Goal: Navigation & Orientation: Understand site structure

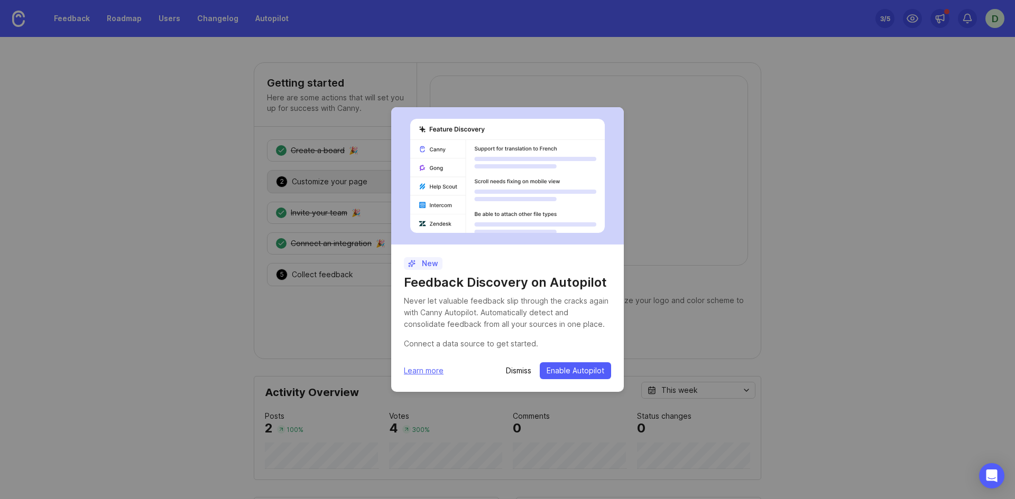
click at [515, 370] on p "Dismiss" at bounding box center [518, 371] width 25 height 11
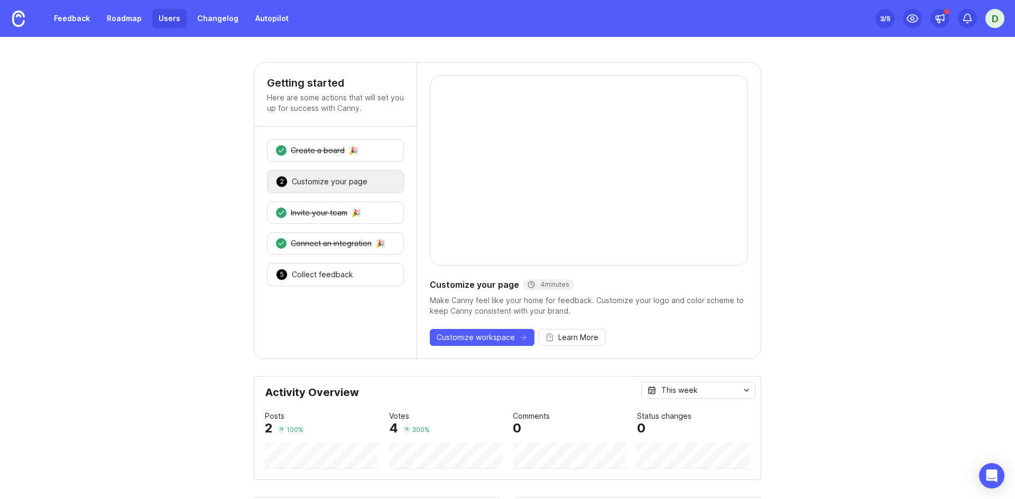
click at [166, 19] on link "Users" at bounding box center [169, 18] width 34 height 19
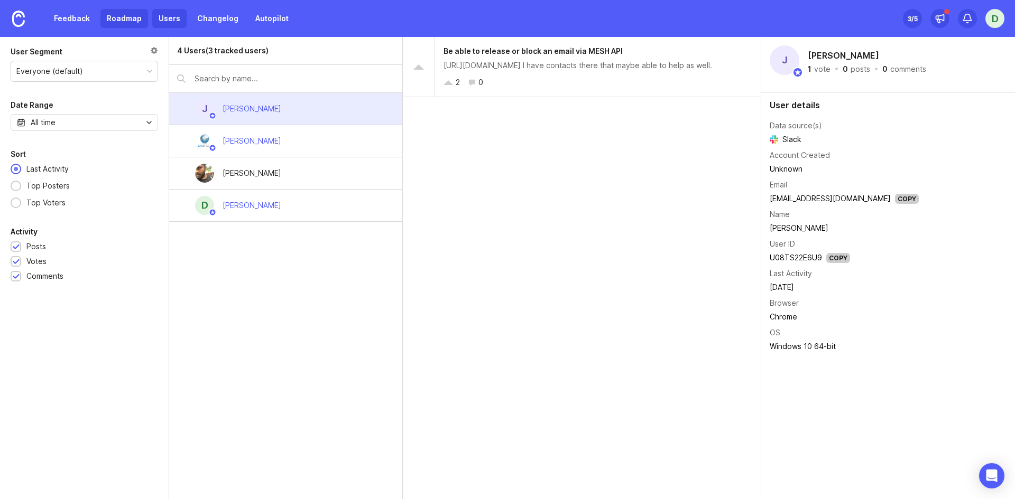
click at [124, 19] on link "Roadmap" at bounding box center [124, 18] width 48 height 19
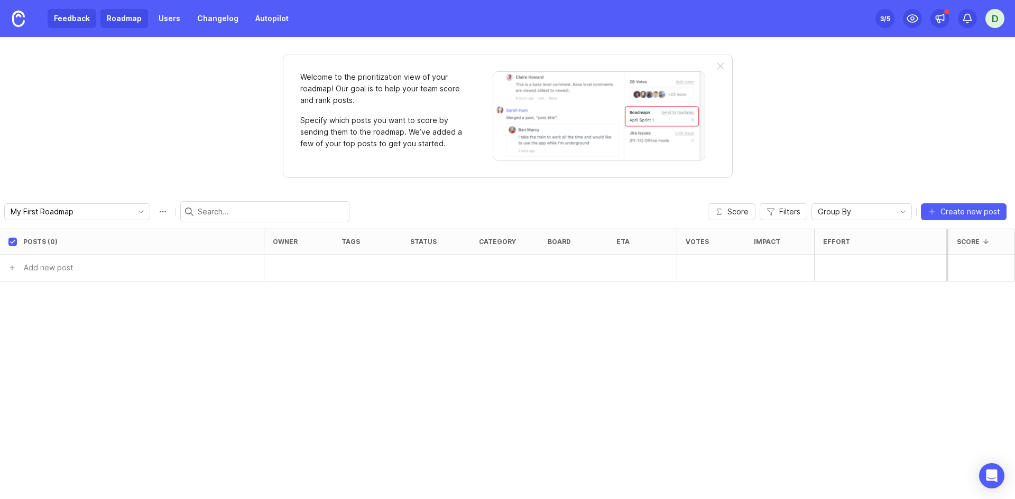
click at [77, 22] on link "Feedback" at bounding box center [72, 18] width 49 height 19
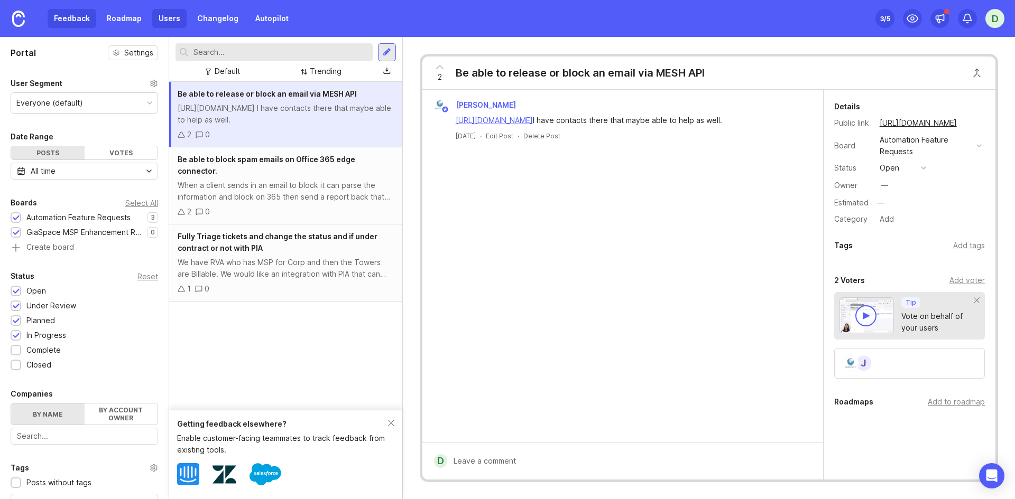
click at [158, 17] on link "Users" at bounding box center [169, 18] width 34 height 19
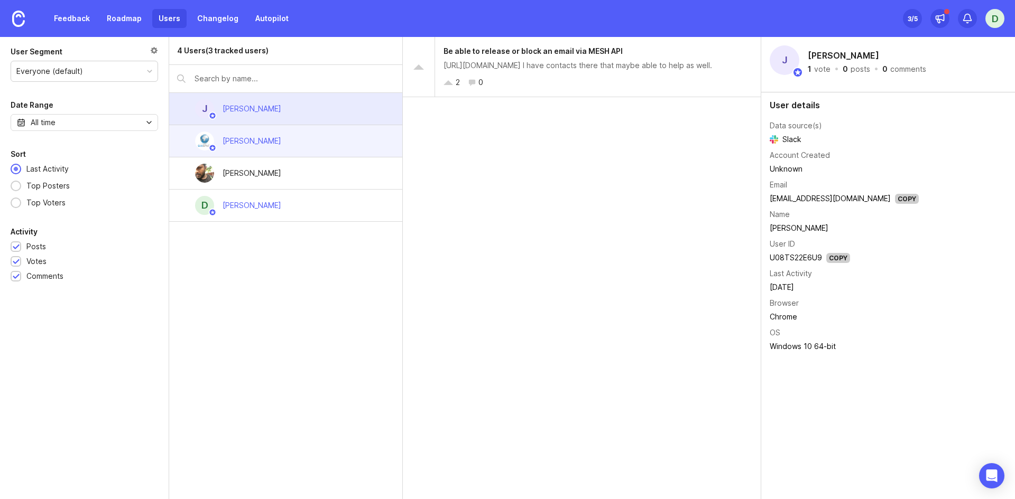
click at [286, 144] on div "[PERSON_NAME]" at bounding box center [285, 141] width 233 height 32
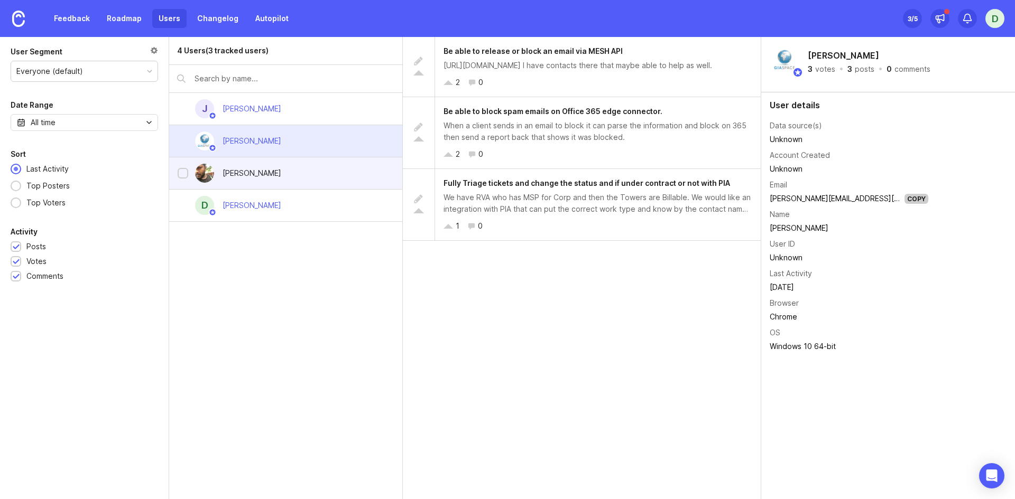
click at [319, 173] on div "Yayati Chothe" at bounding box center [285, 174] width 233 height 32
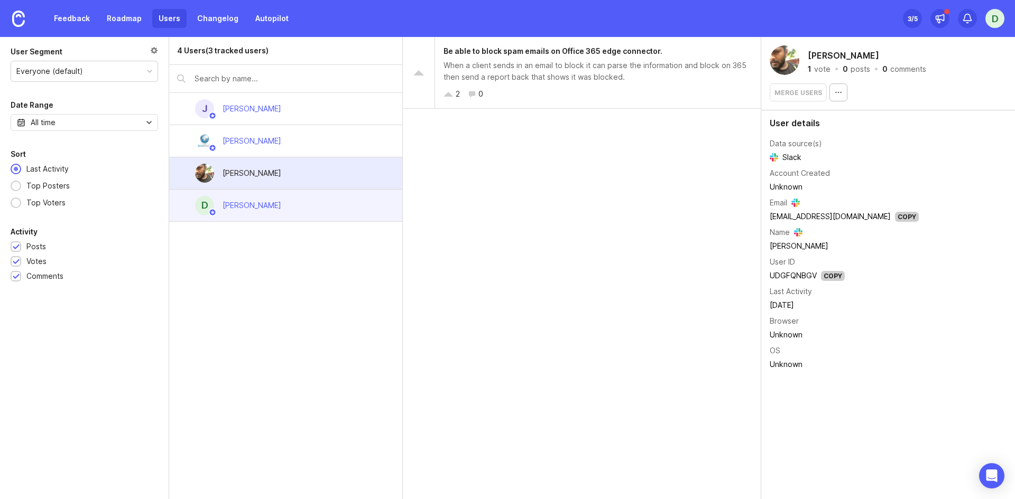
click at [318, 195] on div "D Dustin Travaglini" at bounding box center [285, 206] width 233 height 32
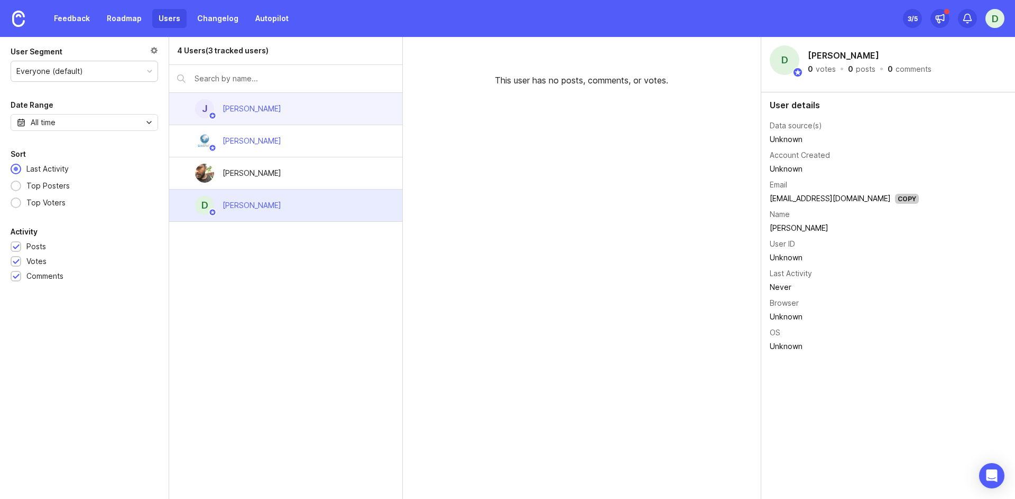
click at [316, 105] on div "J Jake Flothe" at bounding box center [285, 109] width 233 height 32
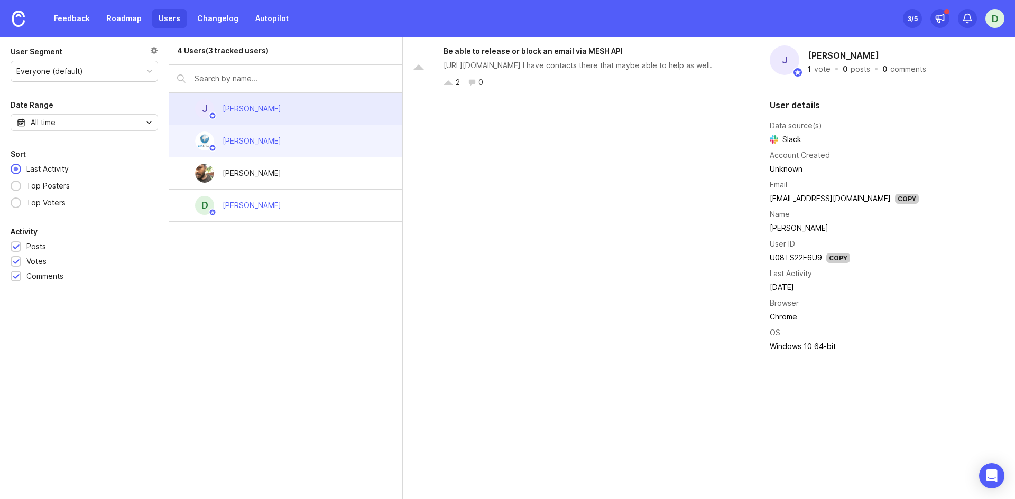
click at [299, 137] on div "[PERSON_NAME]" at bounding box center [285, 141] width 233 height 32
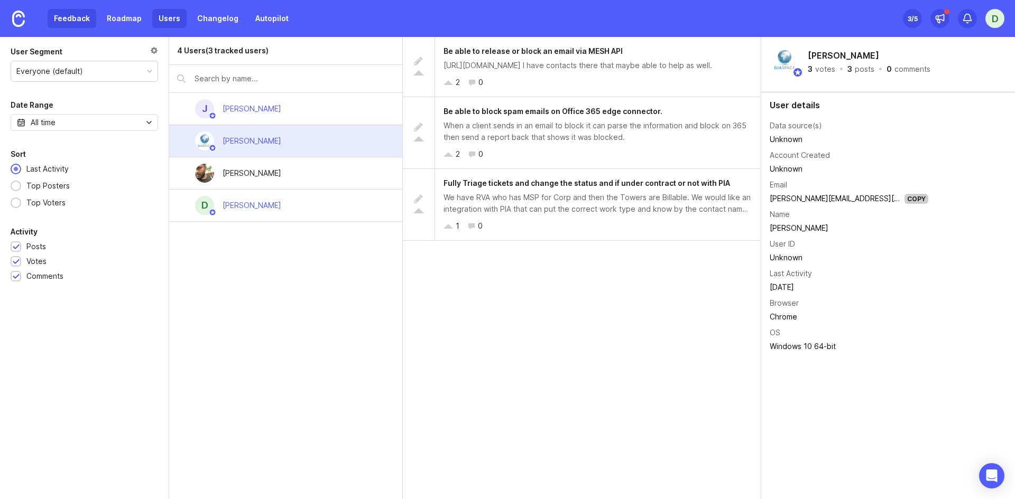
click at [85, 14] on link "Feedback" at bounding box center [72, 18] width 49 height 19
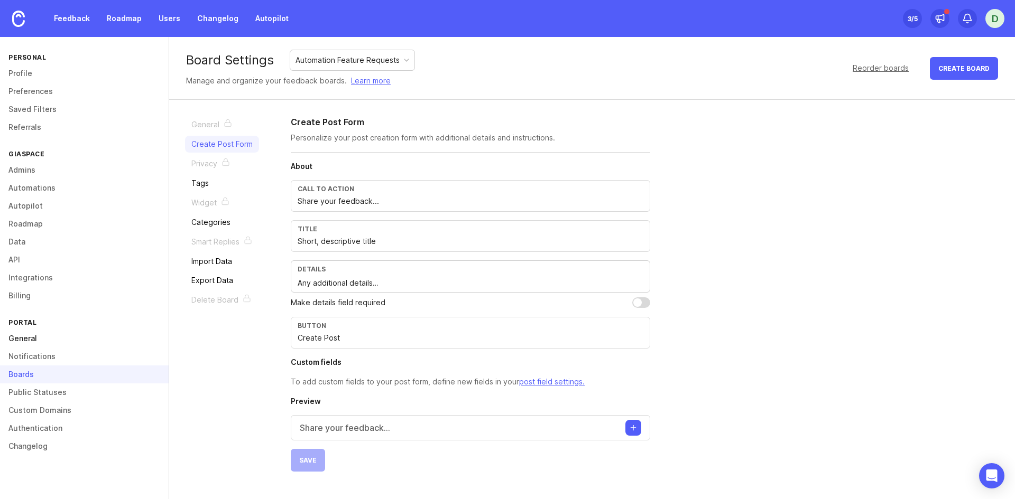
click at [29, 340] on link "General" at bounding box center [84, 339] width 169 height 18
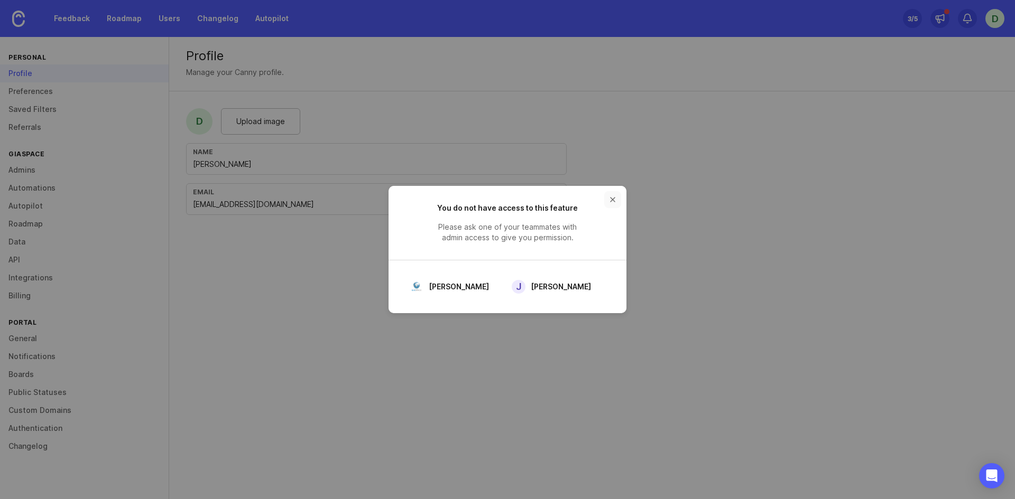
click at [611, 200] on button "close button" at bounding box center [612, 199] width 17 height 17
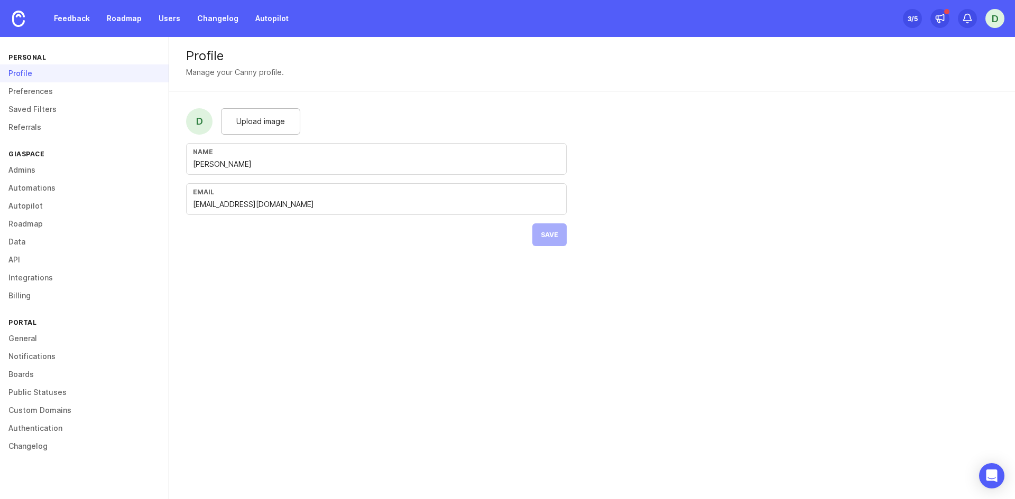
click at [22, 78] on div "Profile" at bounding box center [84, 73] width 169 height 18
click at [22, 171] on link "Admins" at bounding box center [84, 170] width 169 height 18
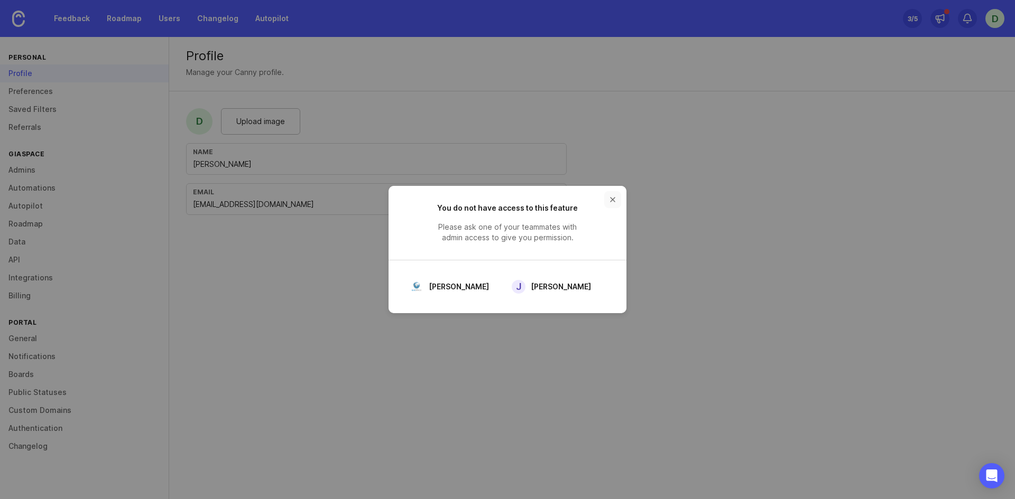
click at [612, 198] on button "close button" at bounding box center [612, 199] width 17 height 17
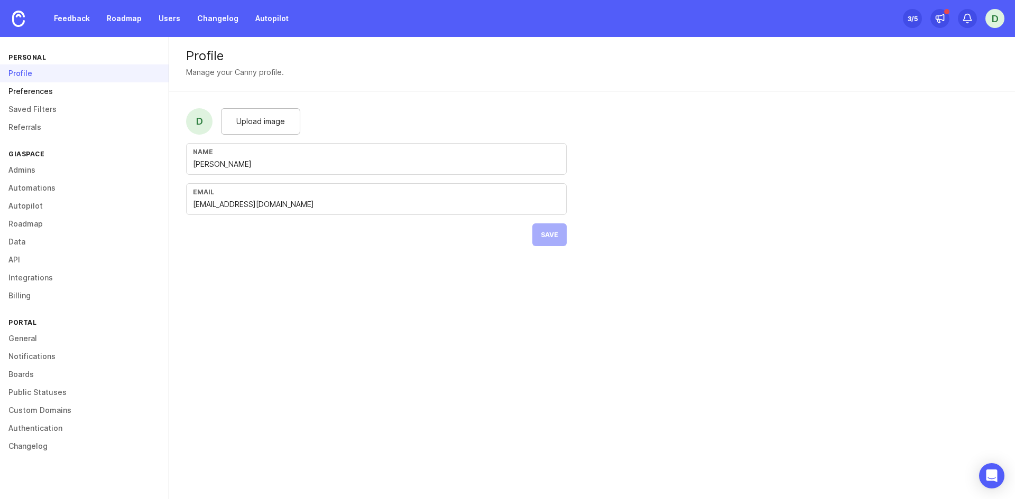
click at [39, 90] on link "Preferences" at bounding box center [84, 91] width 169 height 18
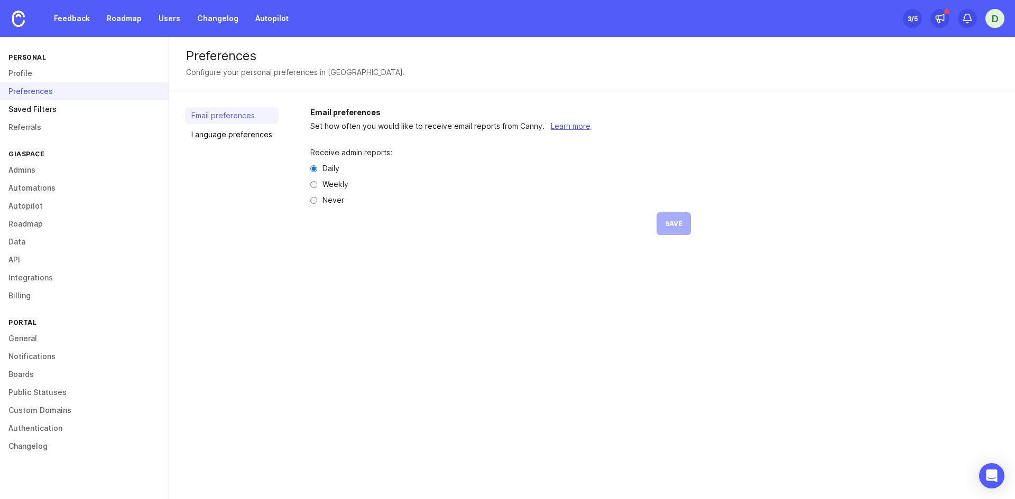
click at [39, 104] on link "Saved Filters" at bounding box center [84, 109] width 169 height 18
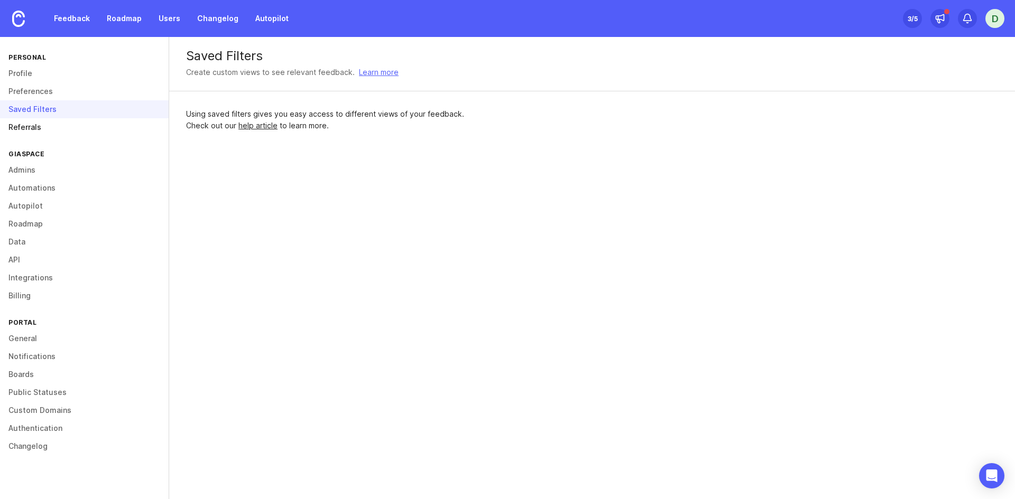
click at [32, 124] on link "Referrals" at bounding box center [84, 127] width 169 height 18
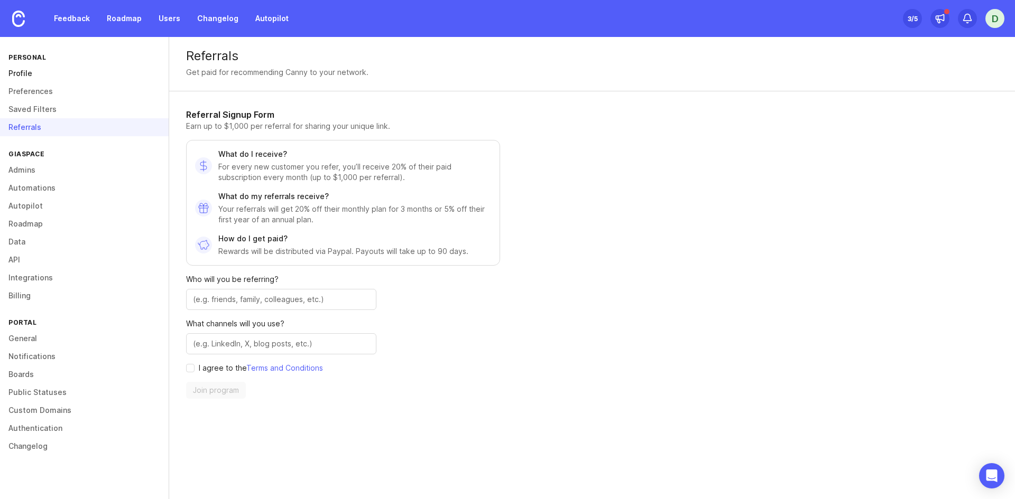
click at [28, 73] on link "Profile" at bounding box center [84, 73] width 169 height 18
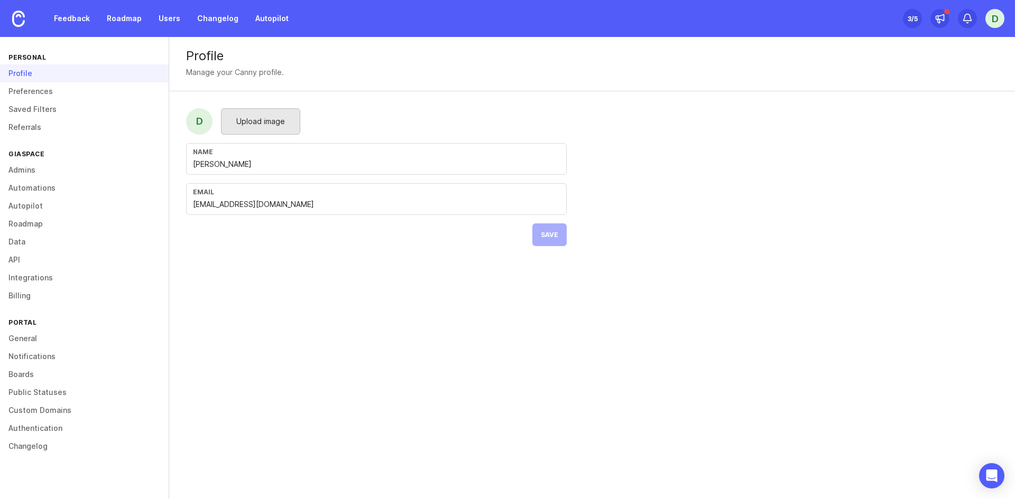
click at [246, 119] on span "Upload image" at bounding box center [260, 122] width 49 height 12
click at [703, 202] on div "Profile Manage your Canny profile. D Upload image Name Dustin Travaglini Email …" at bounding box center [592, 150] width 846 height 226
click at [27, 340] on link "General" at bounding box center [84, 339] width 169 height 18
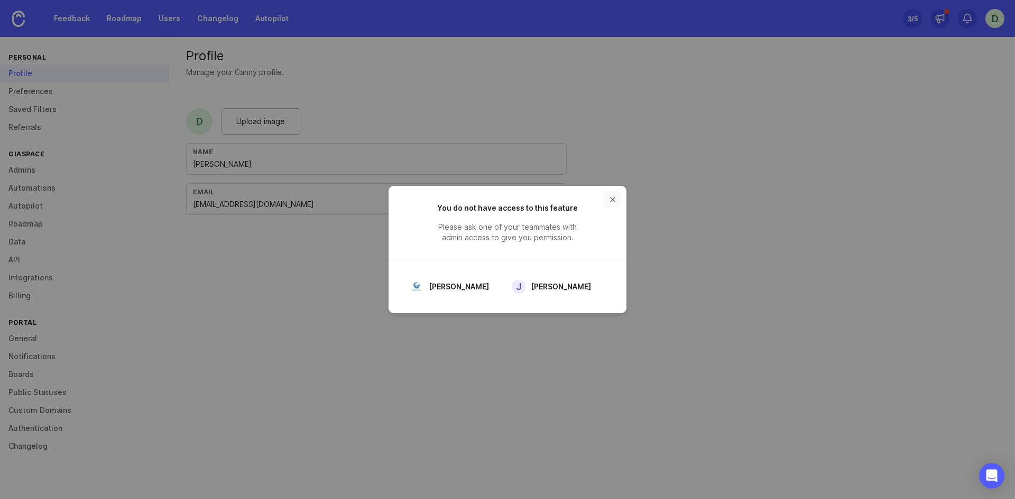
click at [614, 197] on button "close button" at bounding box center [612, 199] width 17 height 17
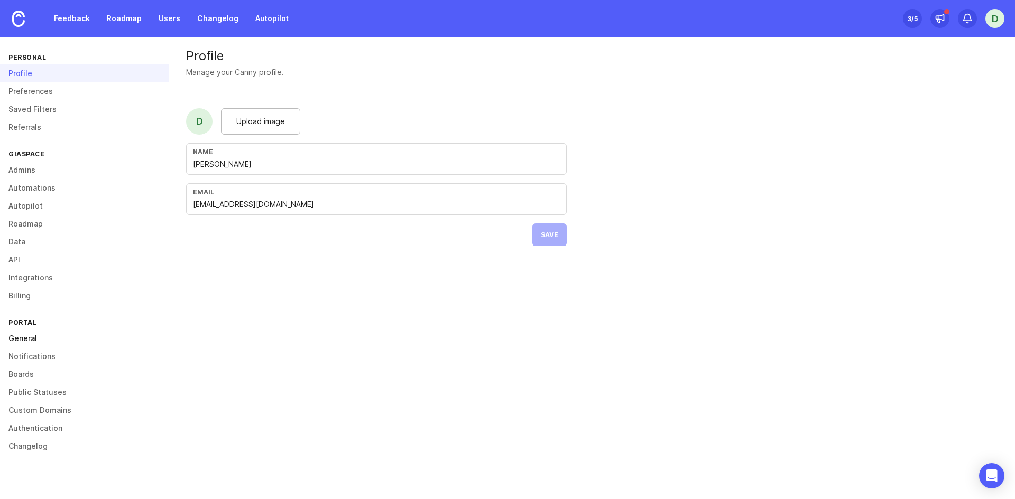
click at [20, 340] on link "General" at bounding box center [84, 339] width 169 height 18
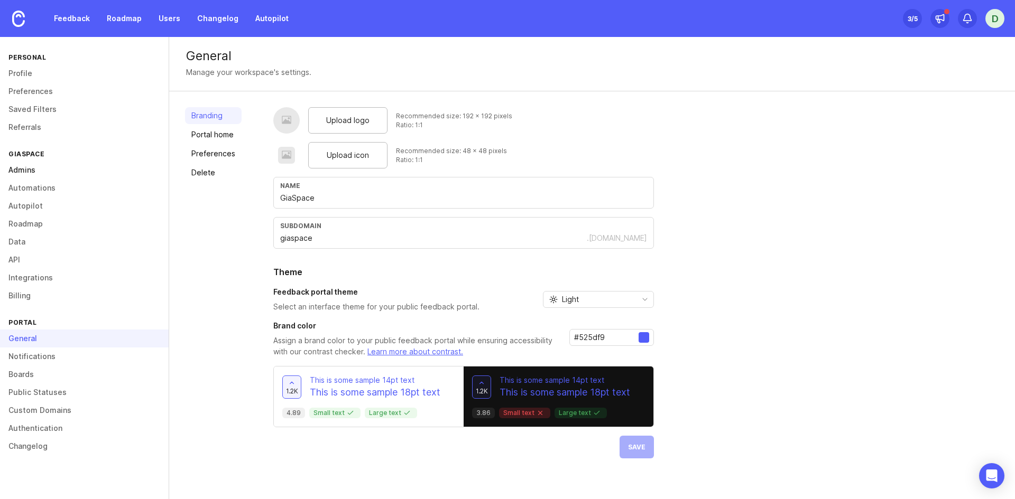
click at [27, 168] on link "Admins" at bounding box center [84, 170] width 169 height 18
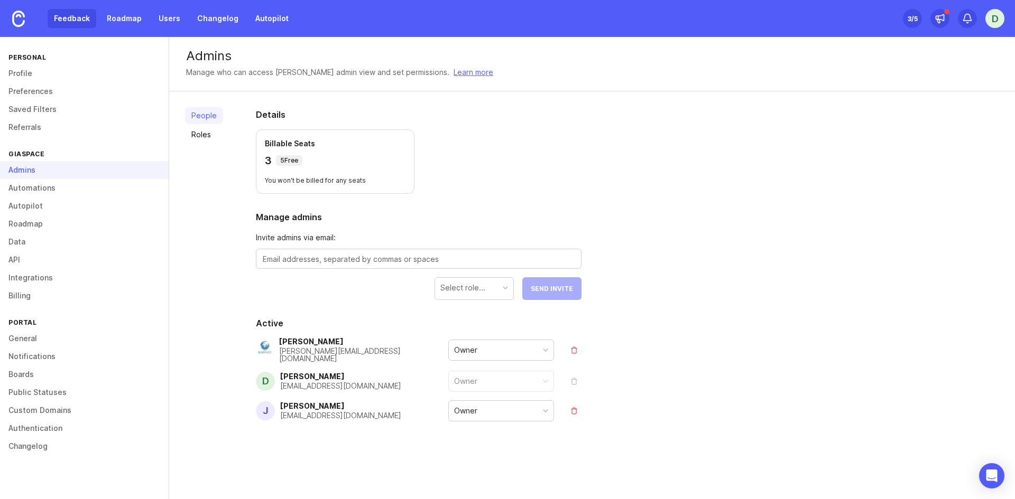
click at [69, 18] on link "Feedback" at bounding box center [72, 18] width 49 height 19
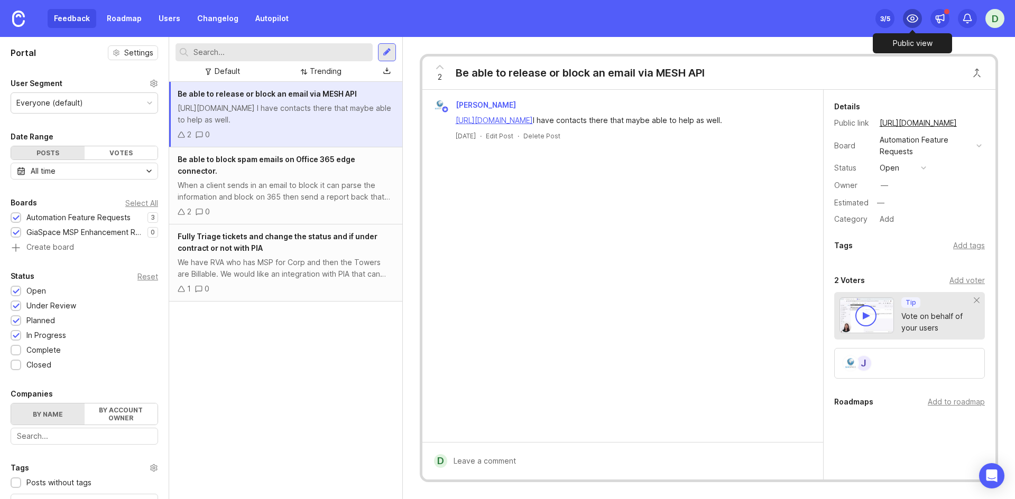
click at [908, 20] on icon at bounding box center [912, 18] width 11 height 7
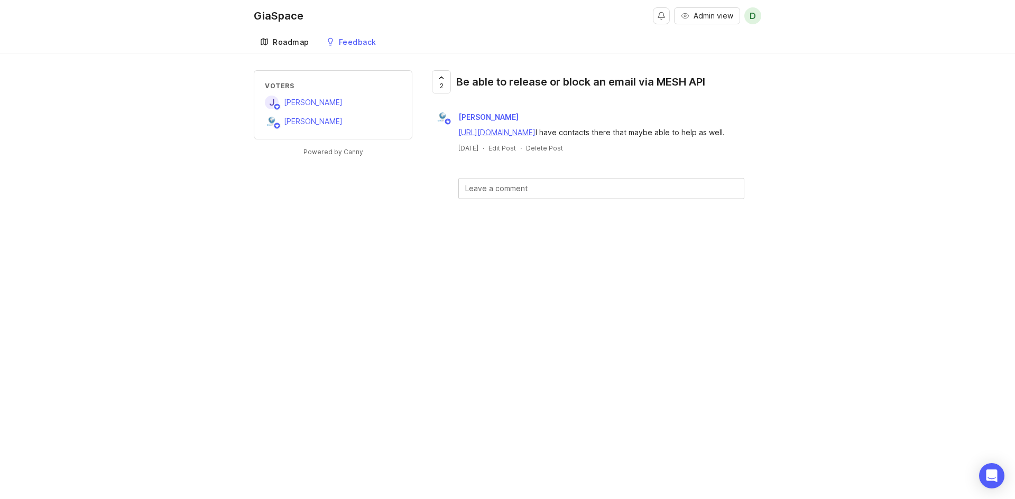
click at [295, 39] on div "Roadmap" at bounding box center [291, 42] width 36 height 7
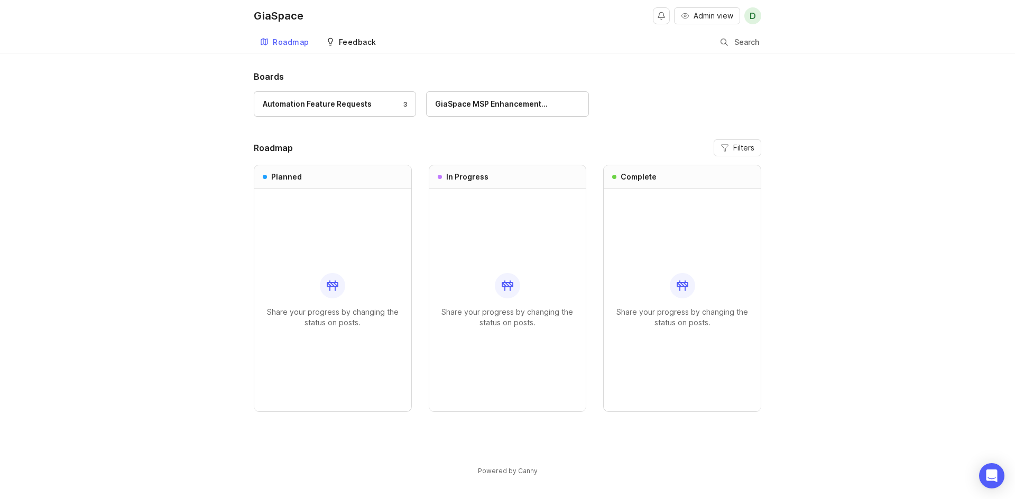
click at [348, 44] on div "Feedback" at bounding box center [358, 42] width 38 height 7
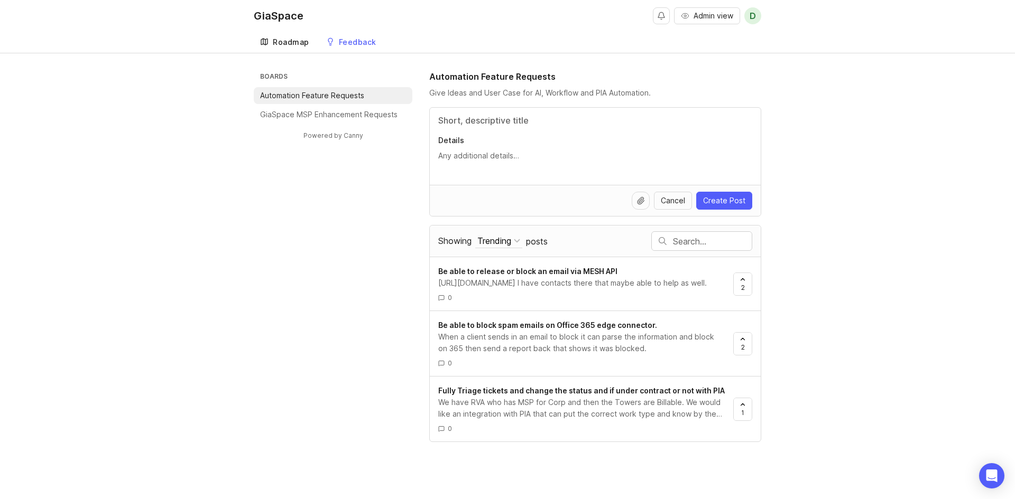
click at [300, 44] on div "Roadmap" at bounding box center [291, 42] width 36 height 7
click at [312, 111] on p "GiaSpace MSP Enhancement Requests" at bounding box center [328, 114] width 137 height 11
